Goal: Transaction & Acquisition: Register for event/course

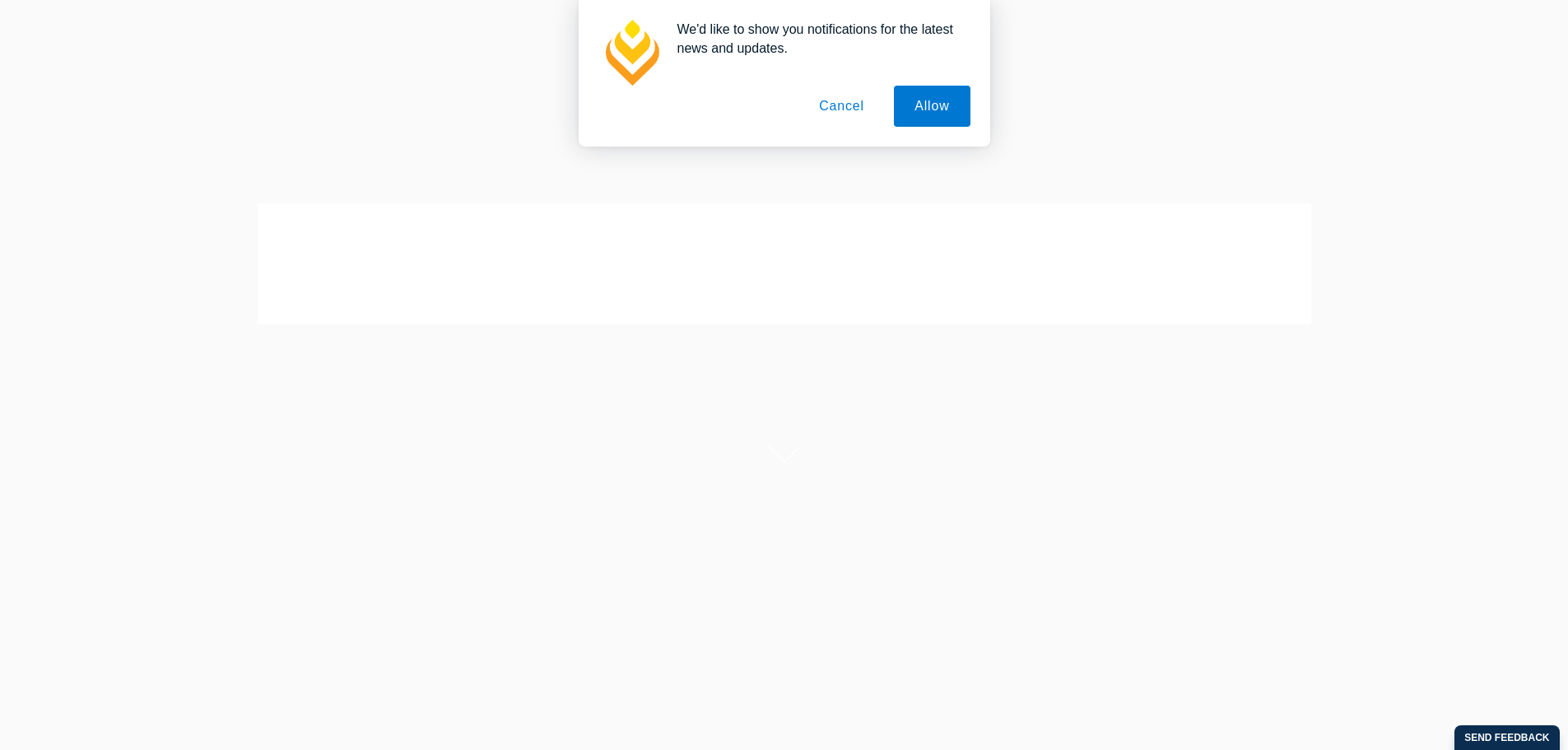
scroll to position [70, 0]
click at [930, 106] on button "Allow" at bounding box center [931, 106] width 75 height 41
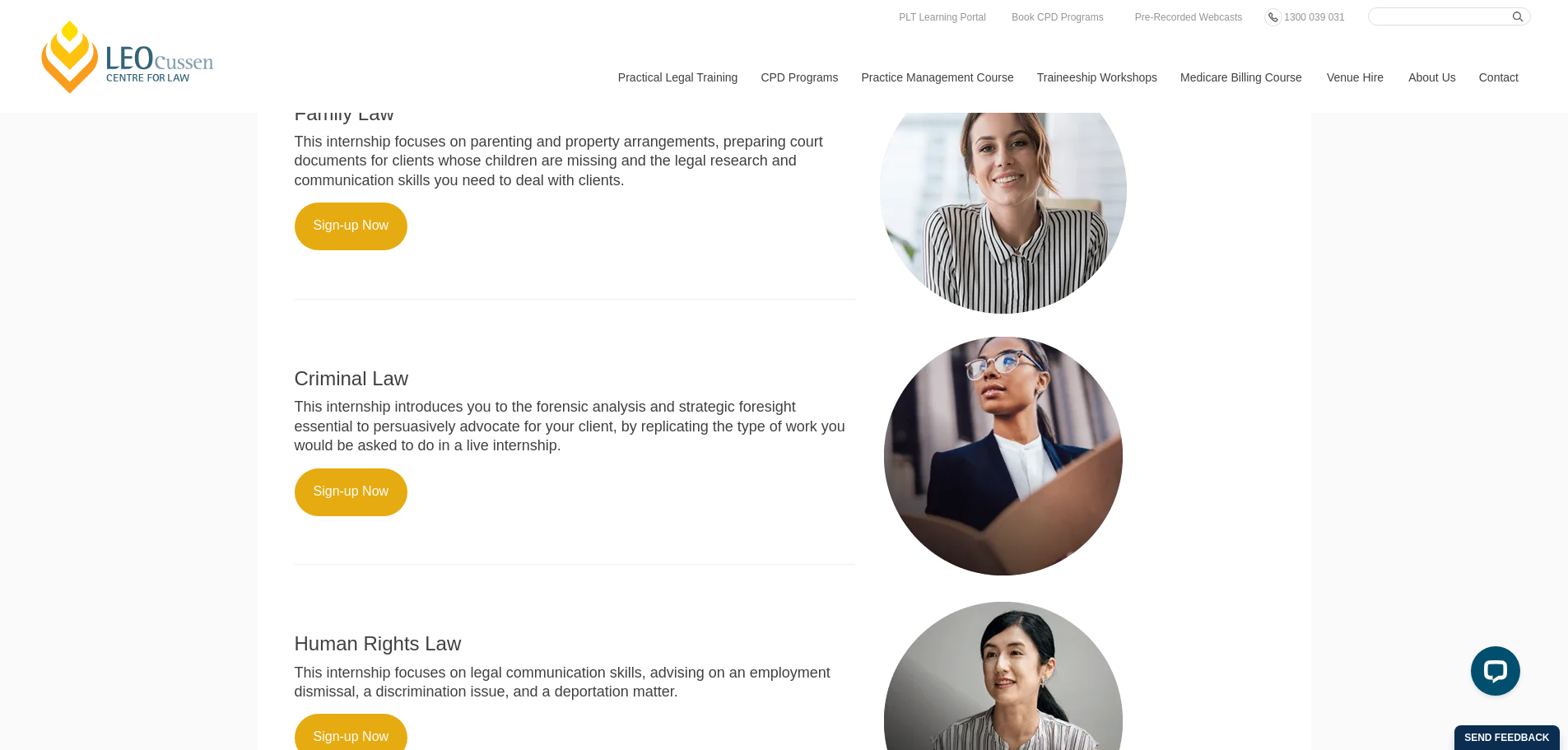
scroll to position [747, 0]
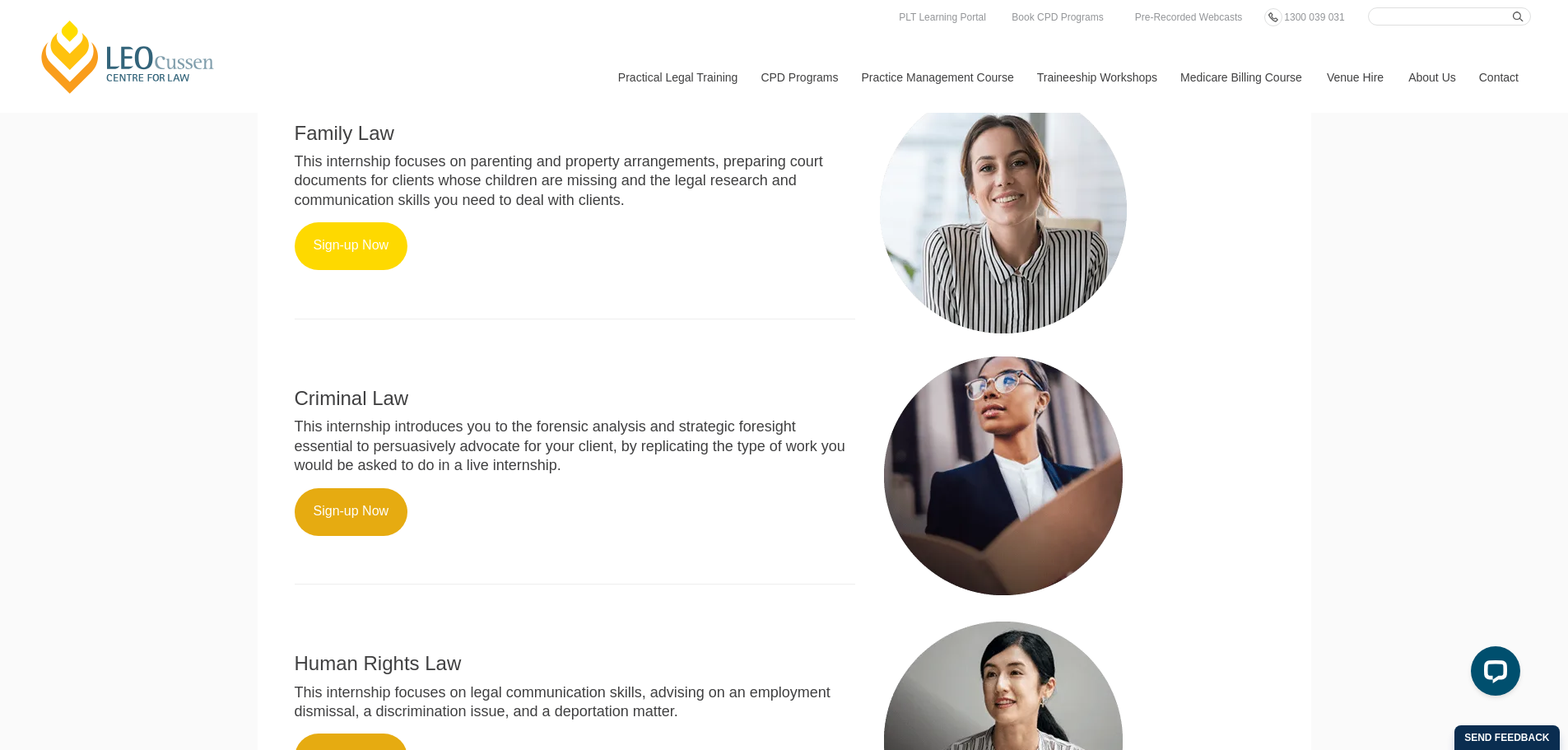
click at [364, 270] on link "Sign-up Now" at bounding box center [351, 246] width 113 height 48
